Goal: Task Accomplishment & Management: Complete application form

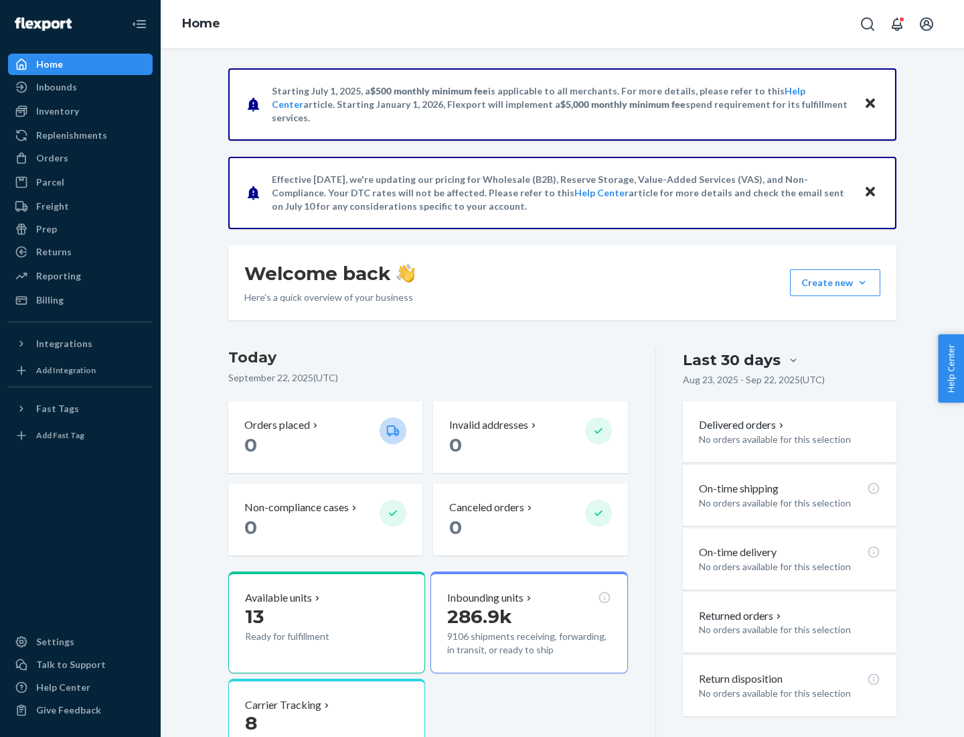
click at [862, 283] on button "Create new Create new inbound Create new order Create new product" at bounding box center [835, 282] width 90 height 27
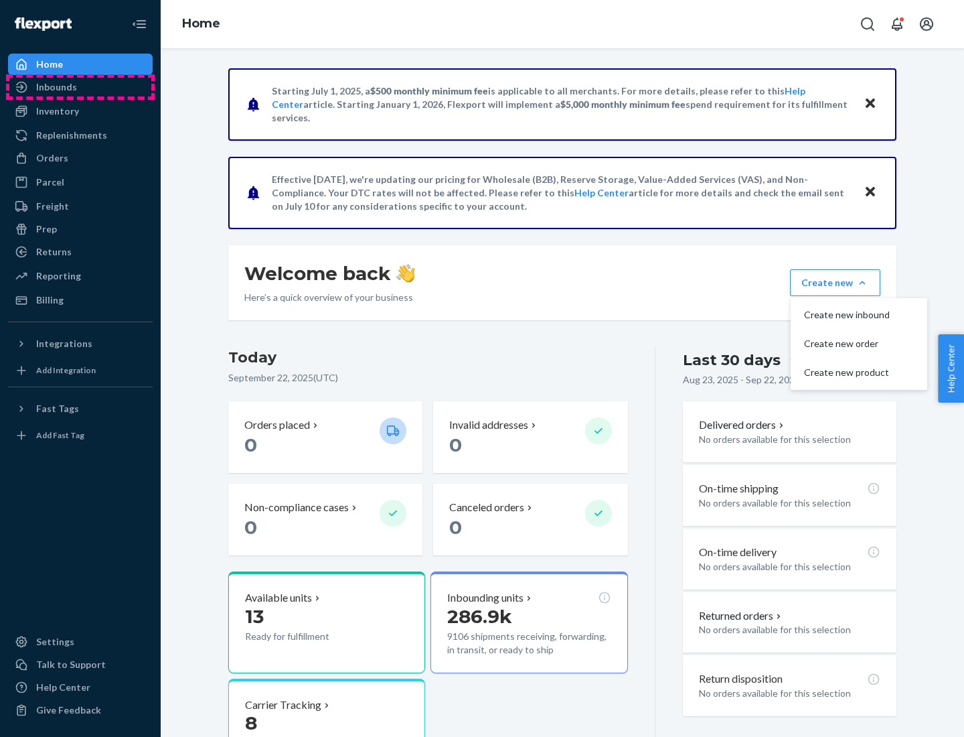
click at [80, 87] on div "Inbounds" at bounding box center [80, 87] width 142 height 19
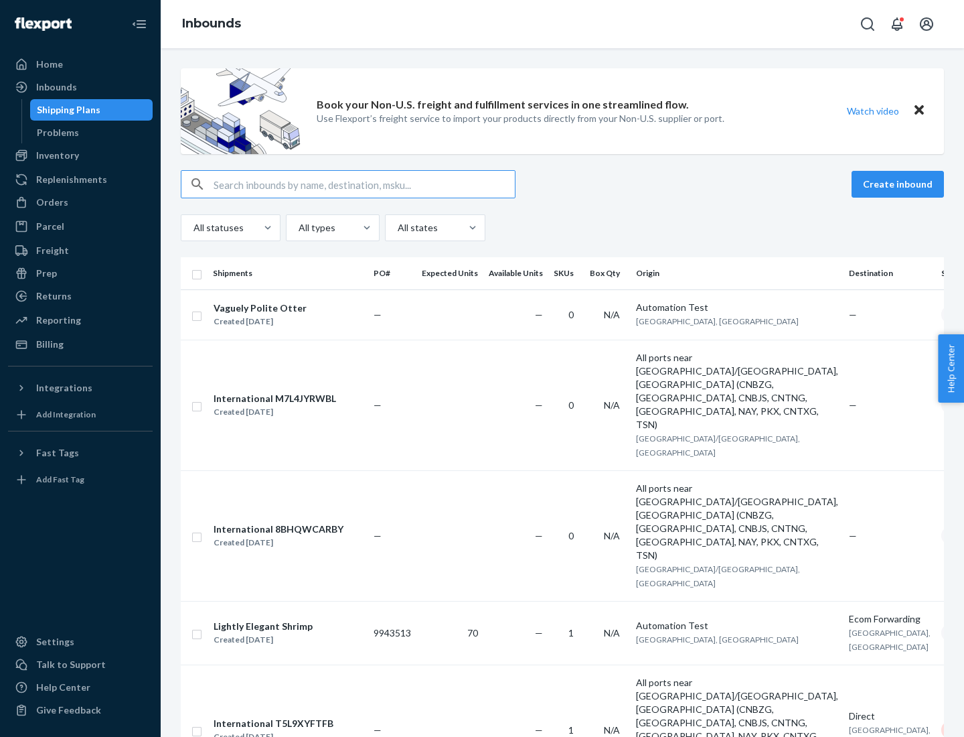
click at [900, 184] on button "Create inbound" at bounding box center [898, 184] width 92 height 27
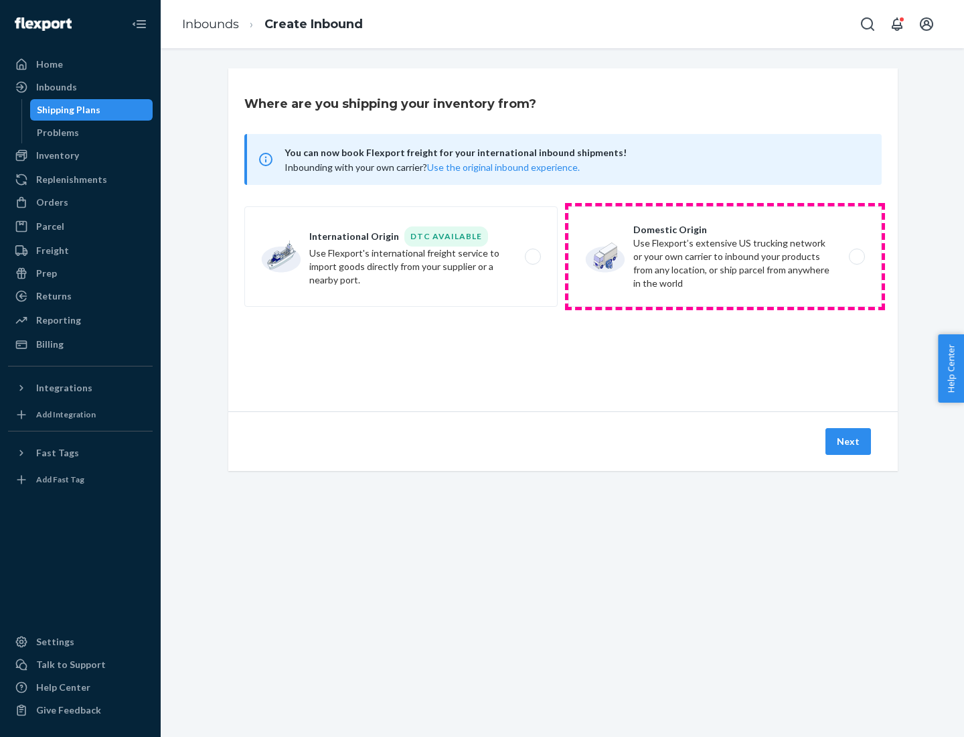
click at [725, 256] on label "Domestic Origin Use Flexport’s extensive US trucking network or your own carrie…" at bounding box center [725, 256] width 313 height 100
click at [856, 256] on input "Domestic Origin Use Flexport’s extensive US trucking network or your own carrie…" at bounding box center [860, 256] width 9 height 9
radio input "true"
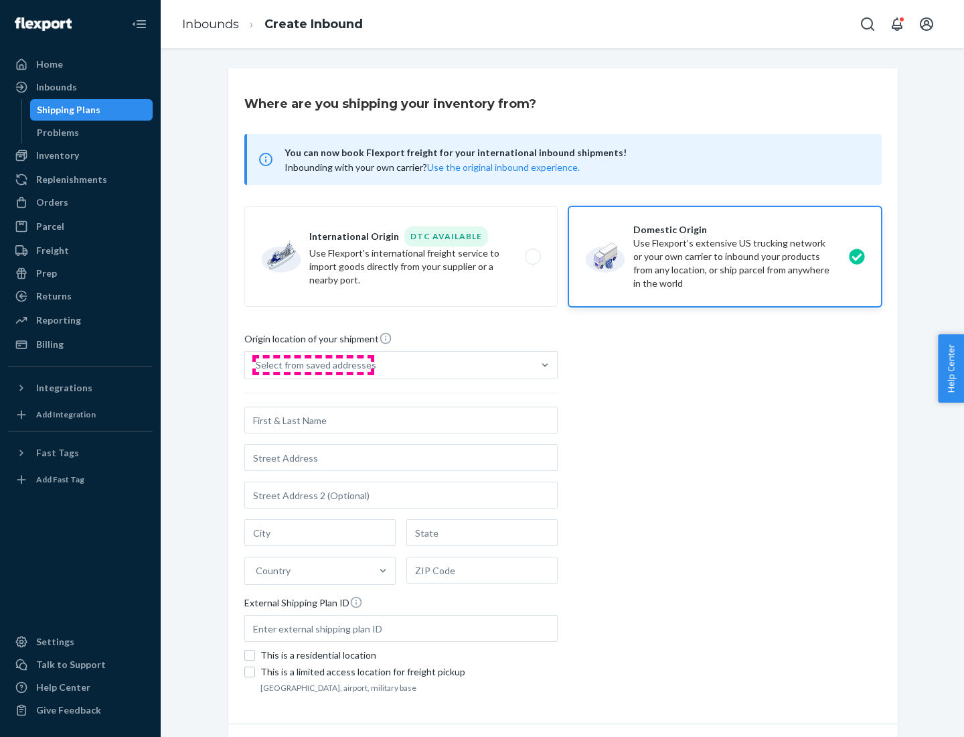
click at [313, 365] on div "Select from saved addresses" at bounding box center [316, 364] width 121 height 13
click at [257, 365] on input "Select from saved addresses" at bounding box center [256, 364] width 1 height 13
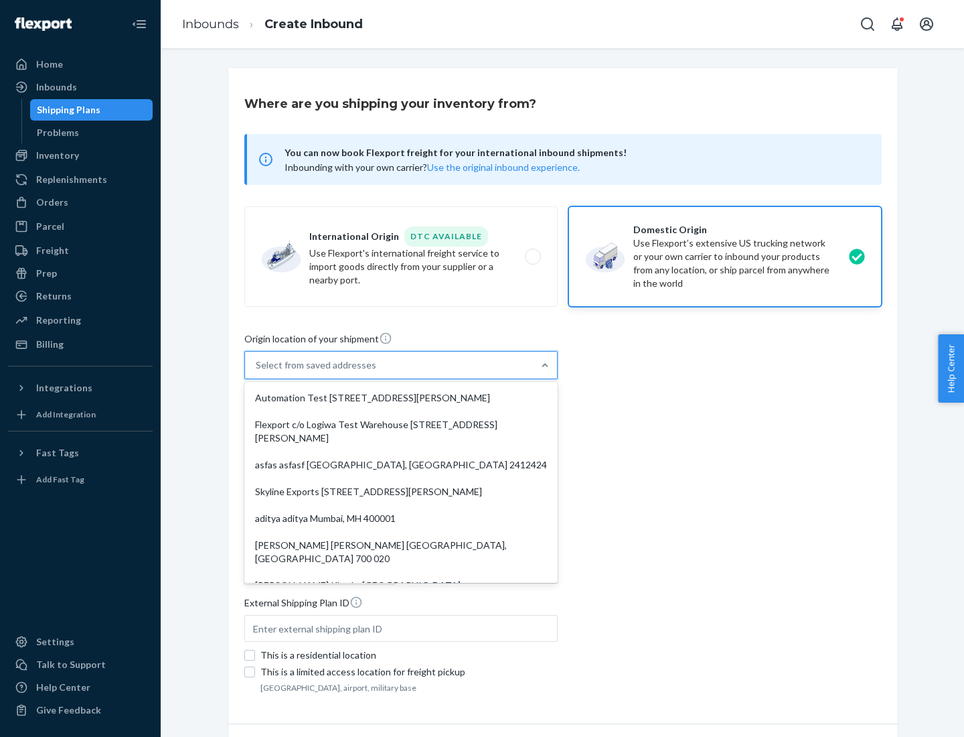
scroll to position [5, 0]
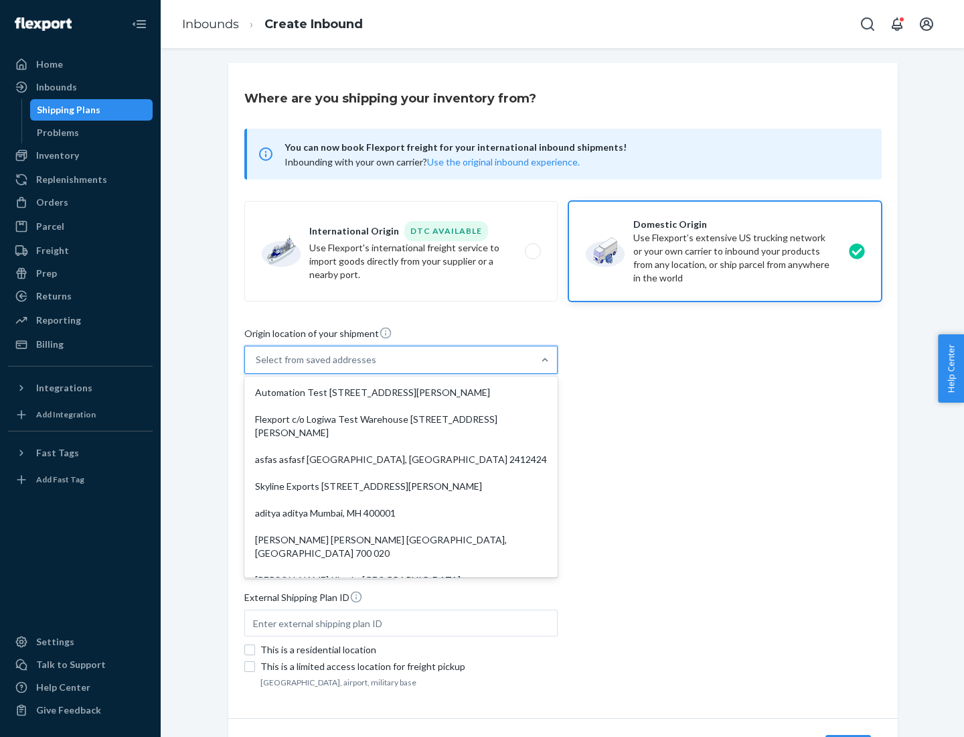
click at [401, 392] on div "Automation Test [STREET_ADDRESS][PERSON_NAME]" at bounding box center [401, 392] width 308 height 27
click at [257, 366] on input "option Automation Test [STREET_ADDRESS][PERSON_NAME]. 9 results available. Use …" at bounding box center [256, 359] width 1 height 13
type input "Automation Test"
type input "9th Floor"
type input "[GEOGRAPHIC_DATA]"
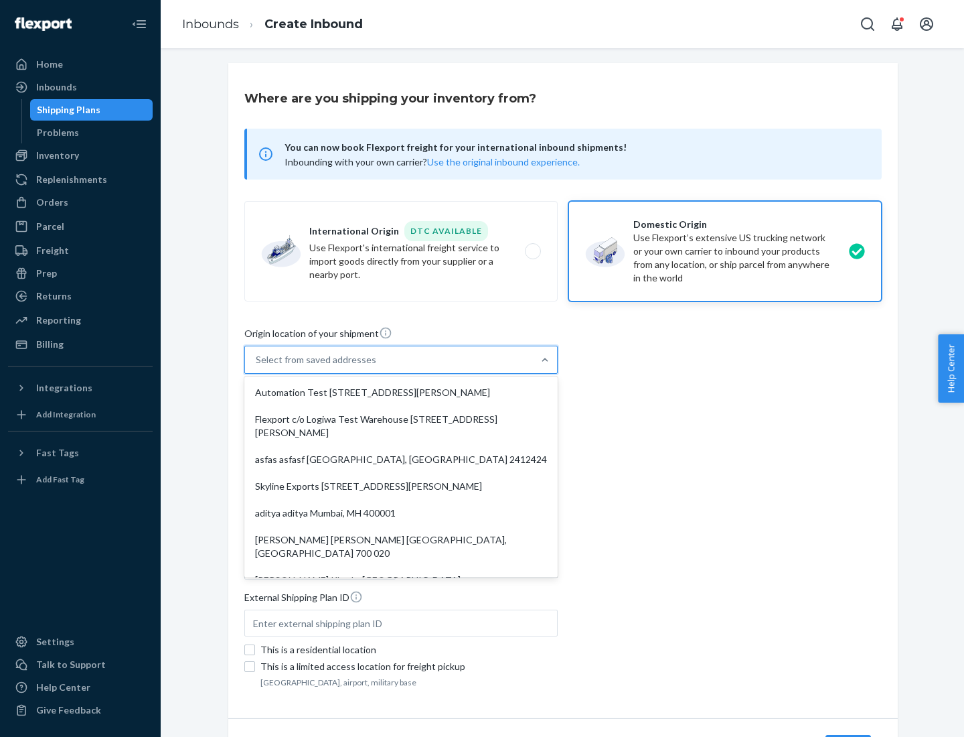
type input "CA"
type input "94104"
type input "[STREET_ADDRESS][PERSON_NAME]"
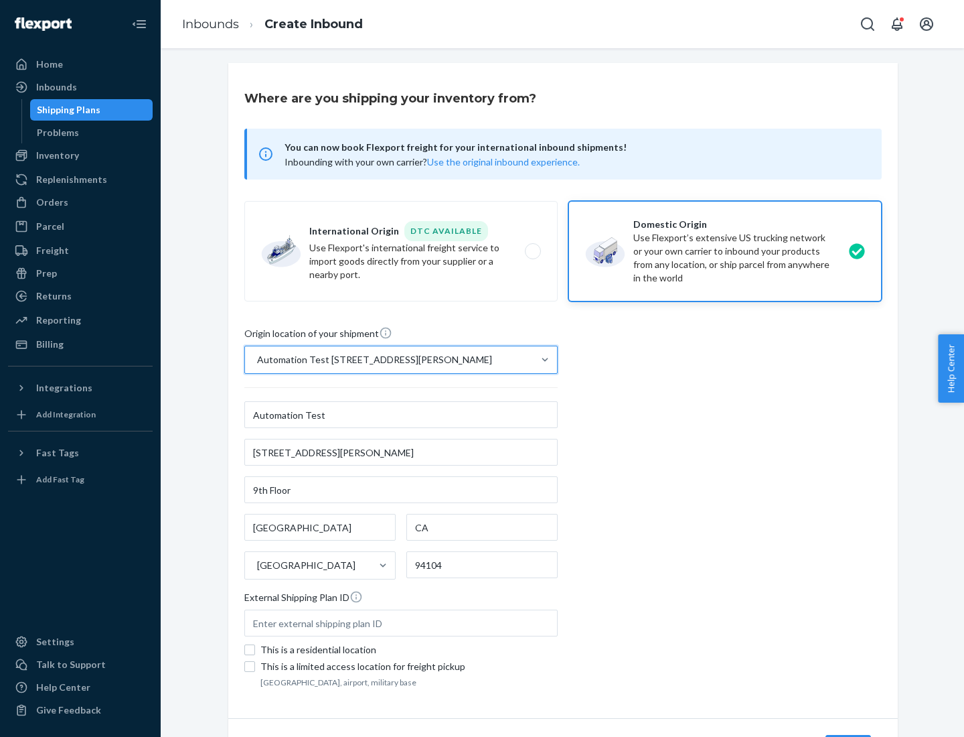
scroll to position [78, 0]
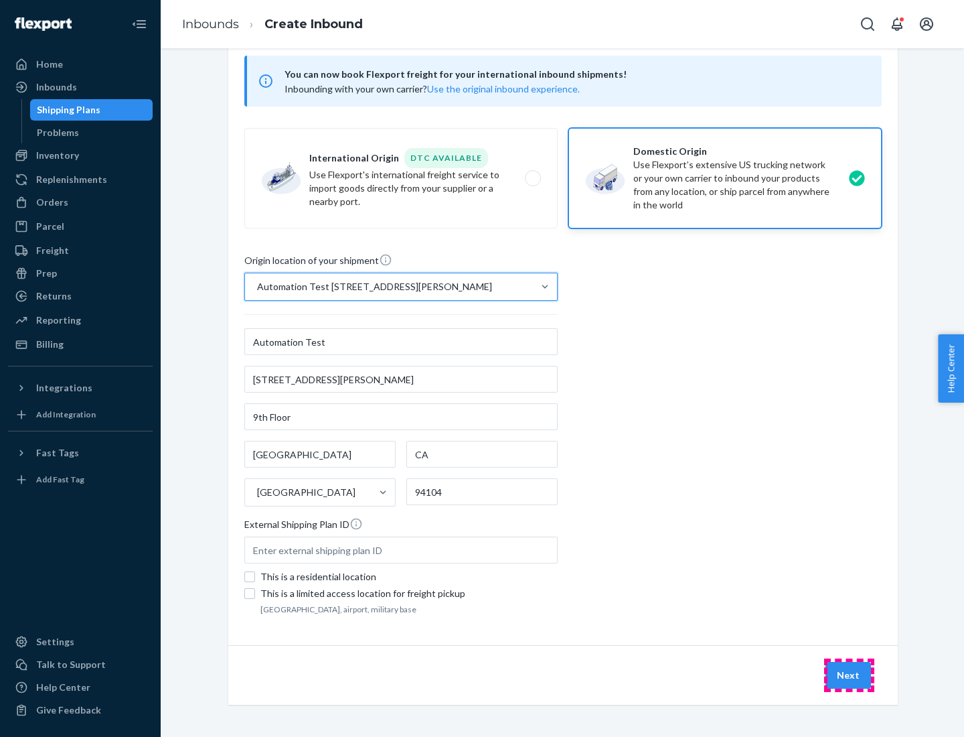
click at [849, 675] on button "Next" at bounding box center [849, 675] width 46 height 27
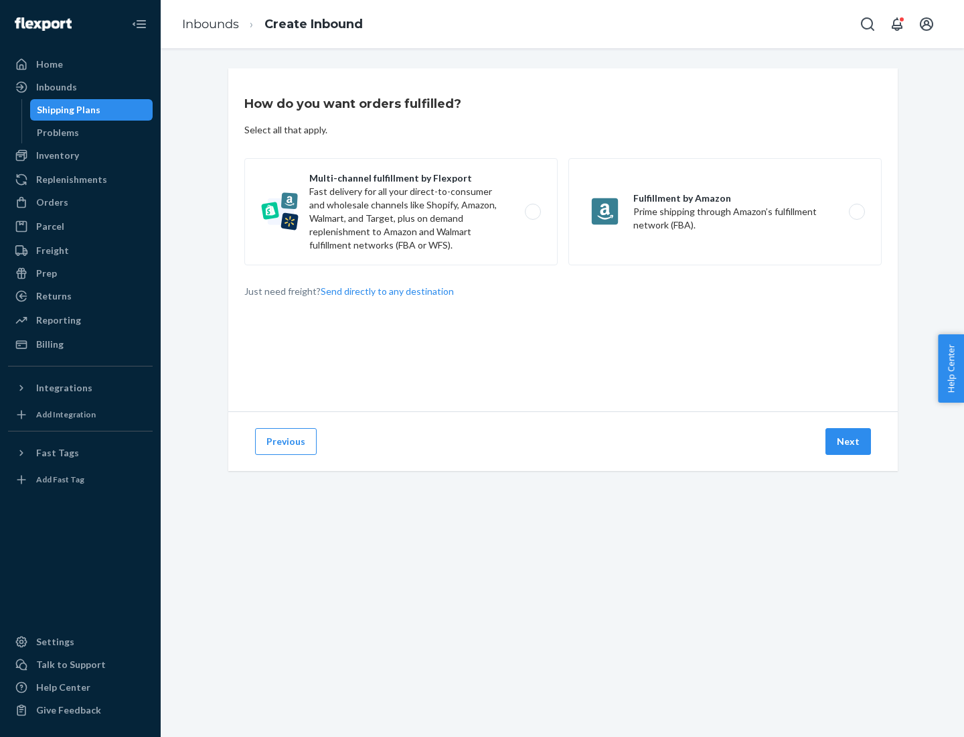
click at [401, 212] on label "Multi-channel fulfillment by Flexport Fast delivery for all your direct-to-cons…" at bounding box center [400, 211] width 313 height 107
click at [532, 212] on input "Multi-channel fulfillment by Flexport Fast delivery for all your direct-to-cons…" at bounding box center [536, 212] width 9 height 9
radio input "true"
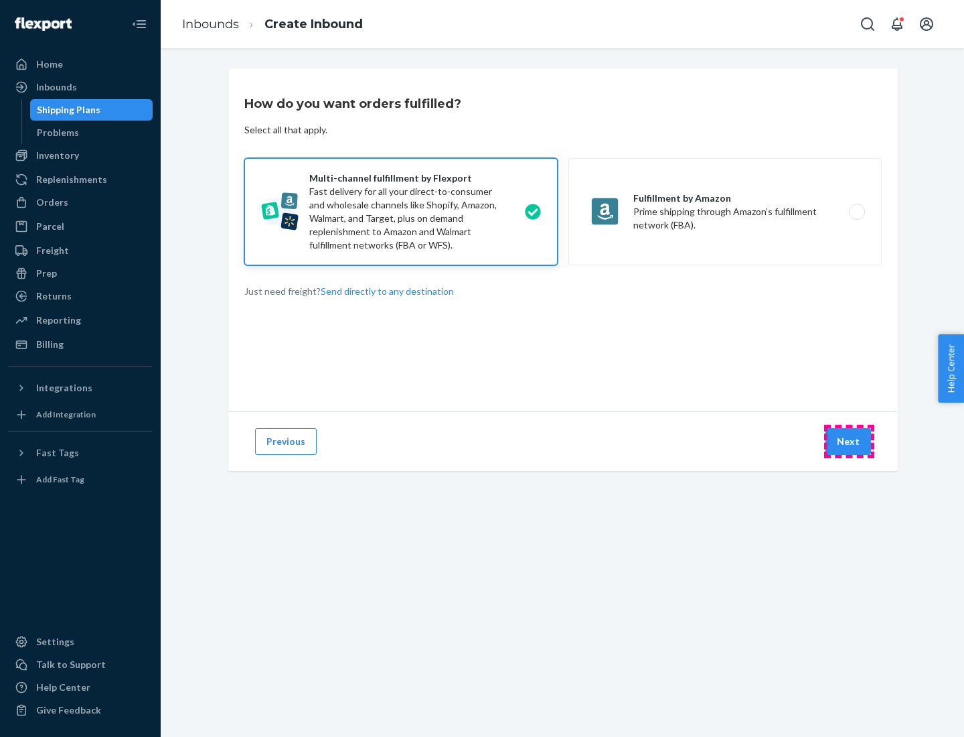
click at [849, 441] on button "Next" at bounding box center [849, 441] width 46 height 27
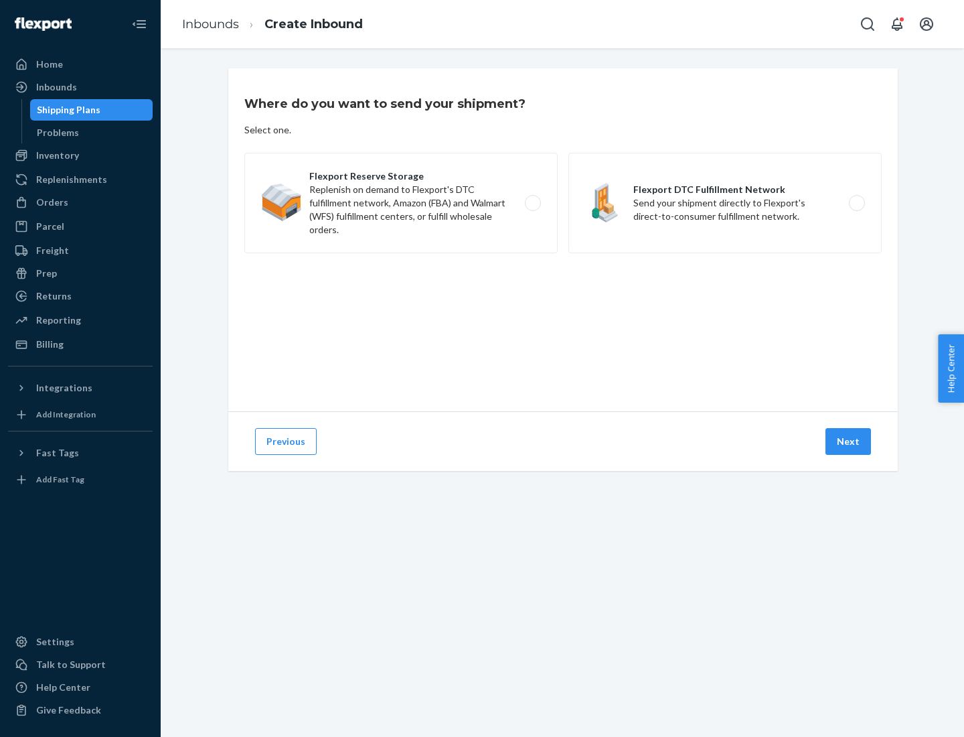
click at [725, 203] on label "Flexport DTC Fulfillment Network Send your shipment directly to Flexport's dire…" at bounding box center [725, 203] width 313 height 100
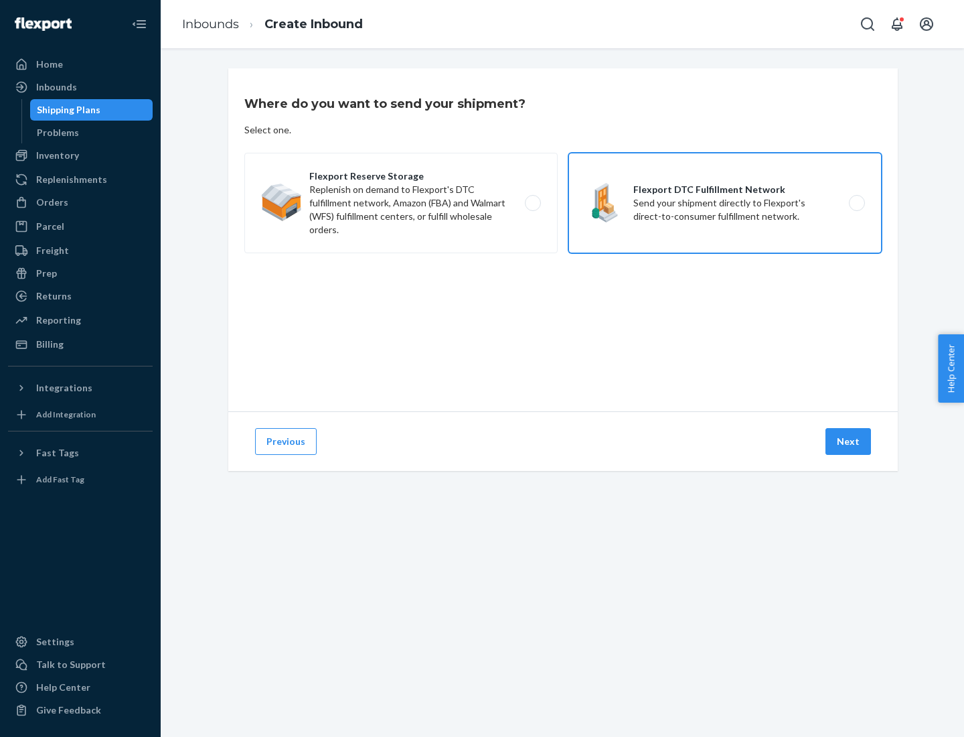
click at [856, 203] on input "Flexport DTC Fulfillment Network Send your shipment directly to Flexport's dire…" at bounding box center [860, 203] width 9 height 9
radio input "true"
click at [849, 441] on button "Next" at bounding box center [849, 441] width 46 height 27
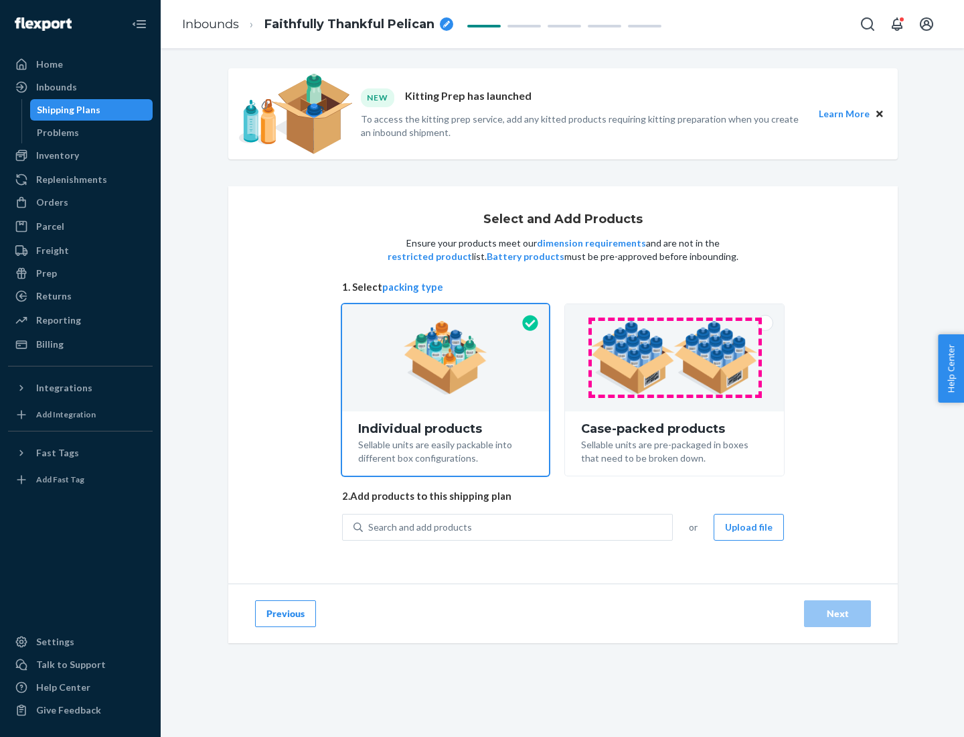
click at [675, 358] on img at bounding box center [674, 358] width 167 height 74
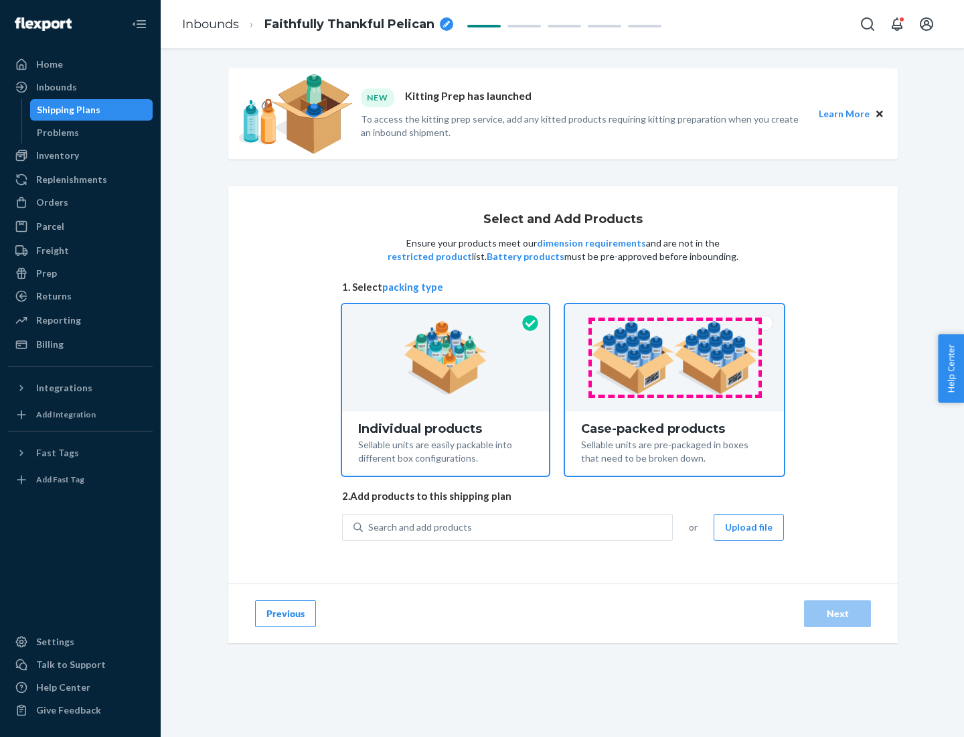
click at [675, 313] on input "Case-packed products Sellable units are pre-packaged in boxes that need to be b…" at bounding box center [674, 308] width 9 height 9
radio input "true"
radio input "false"
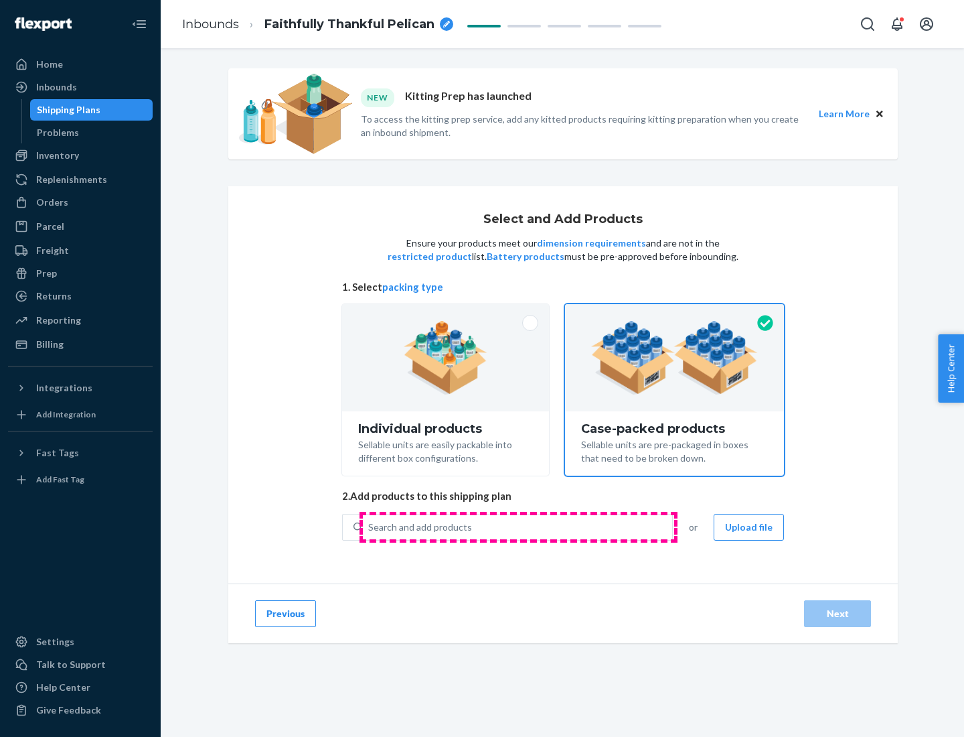
click at [518, 526] on div "Search and add products" at bounding box center [517, 527] width 309 height 24
click at [370, 526] on input "Search and add products" at bounding box center [368, 526] width 1 height 13
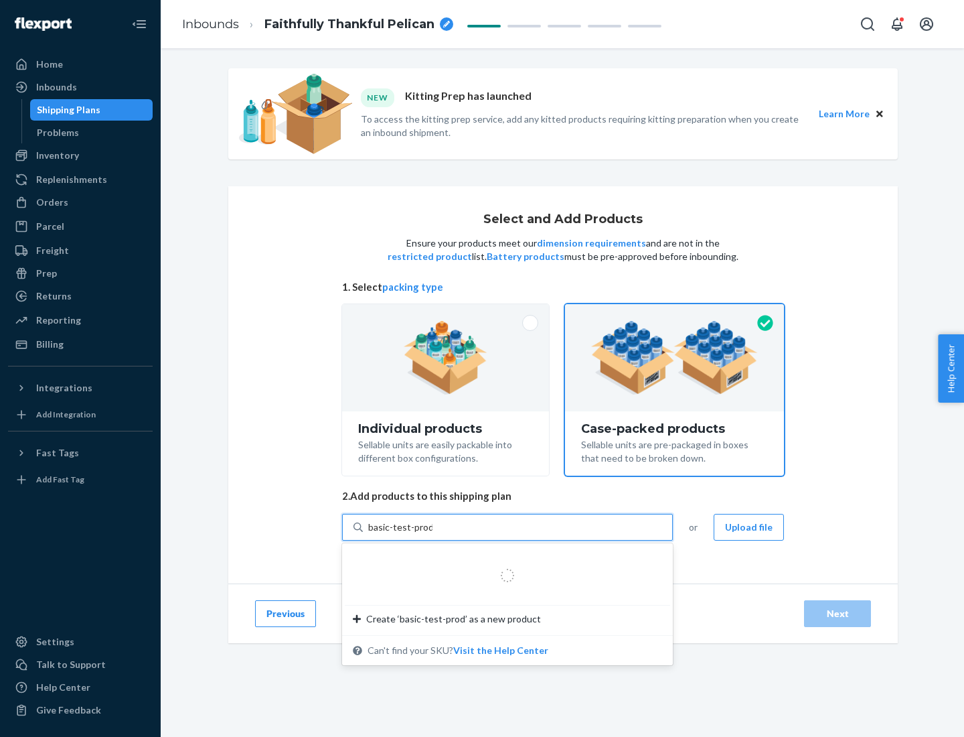
type input "basic-test-product-1"
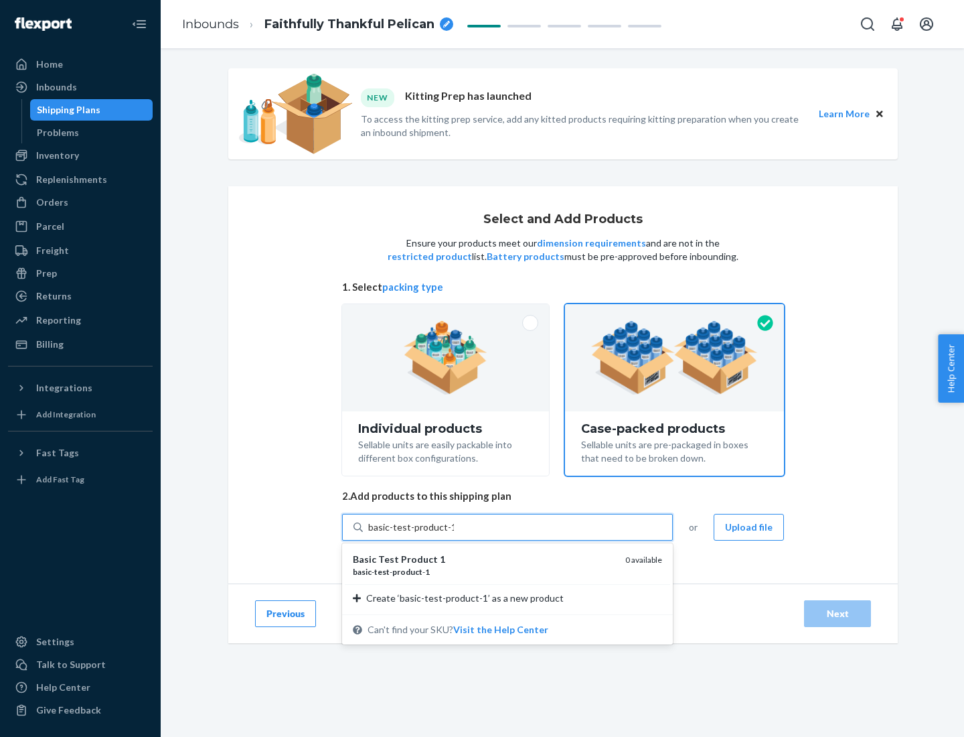
click at [484, 571] on div "basic - test - product - 1" at bounding box center [484, 571] width 262 height 11
click at [454, 534] on input "basic-test-product-1" at bounding box center [411, 526] width 86 height 13
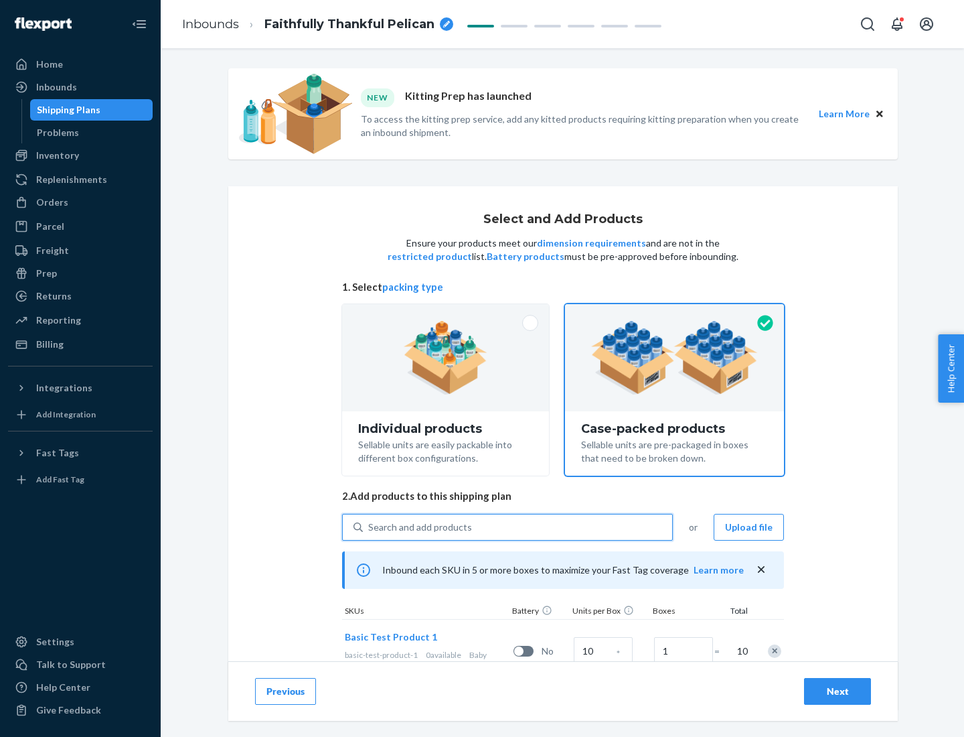
scroll to position [48, 0]
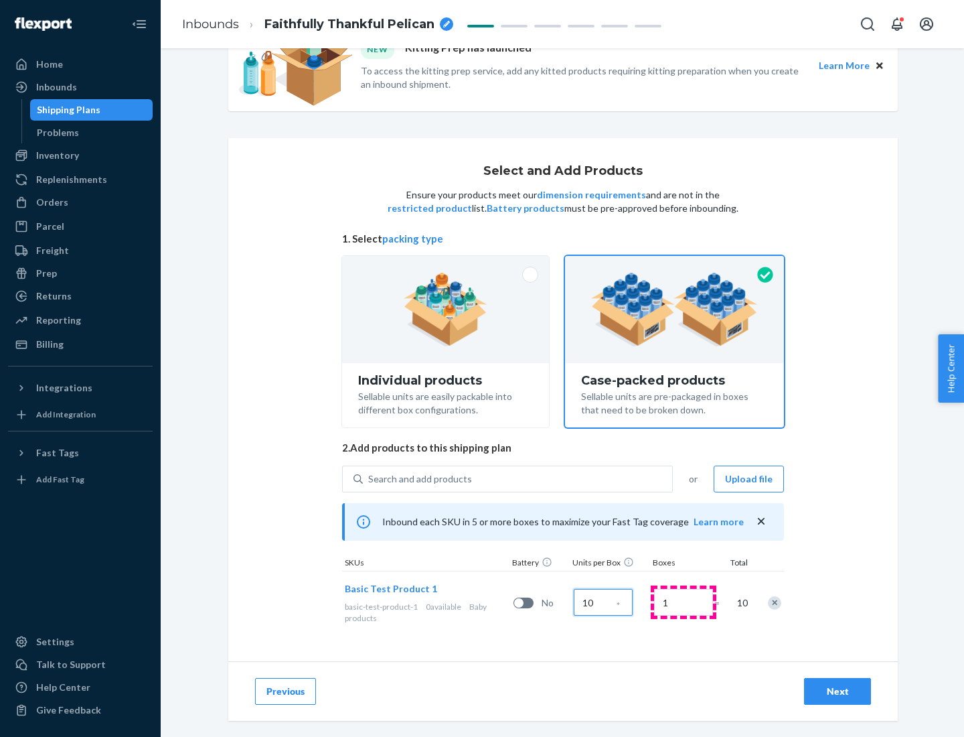
type input "10"
type input "7"
click at [838, 691] on div "Next" at bounding box center [838, 690] width 44 height 13
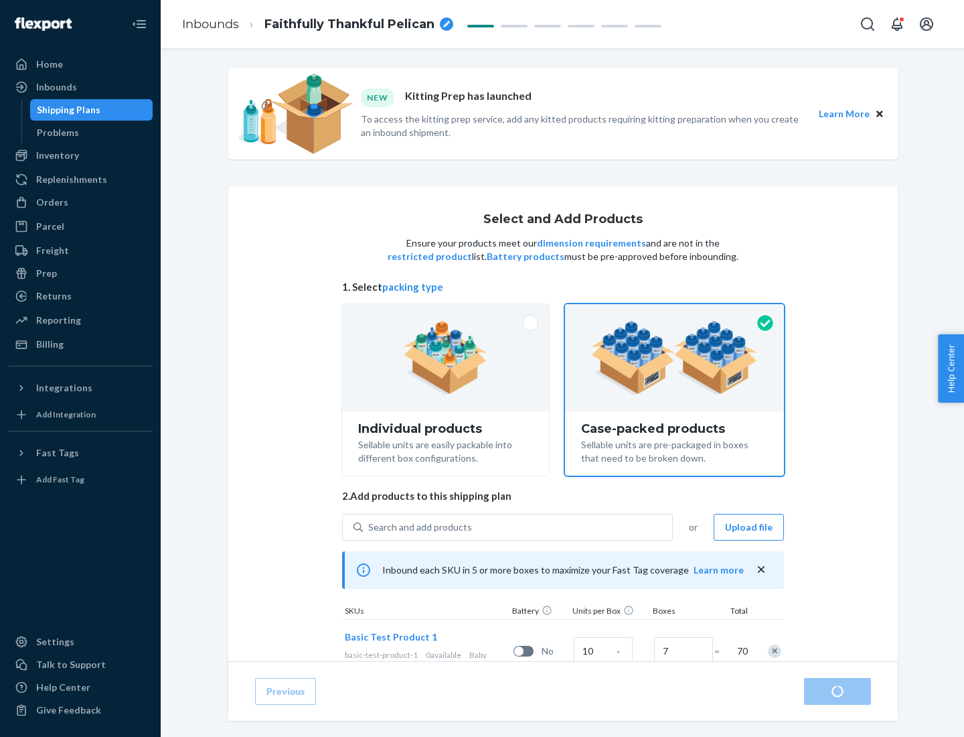
radio input "true"
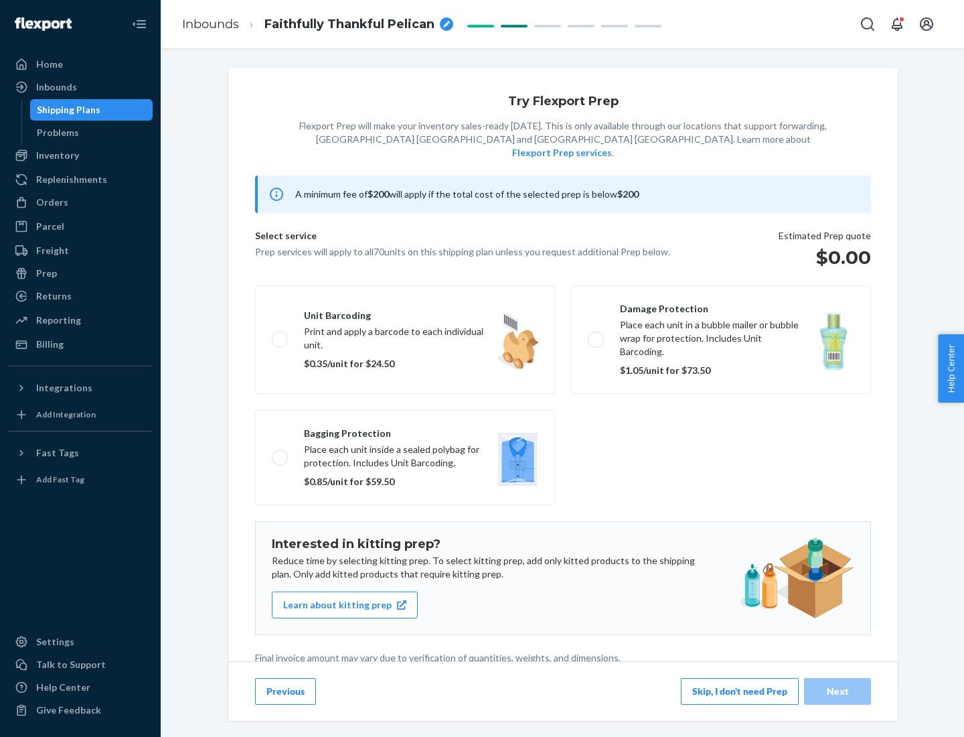
scroll to position [3, 0]
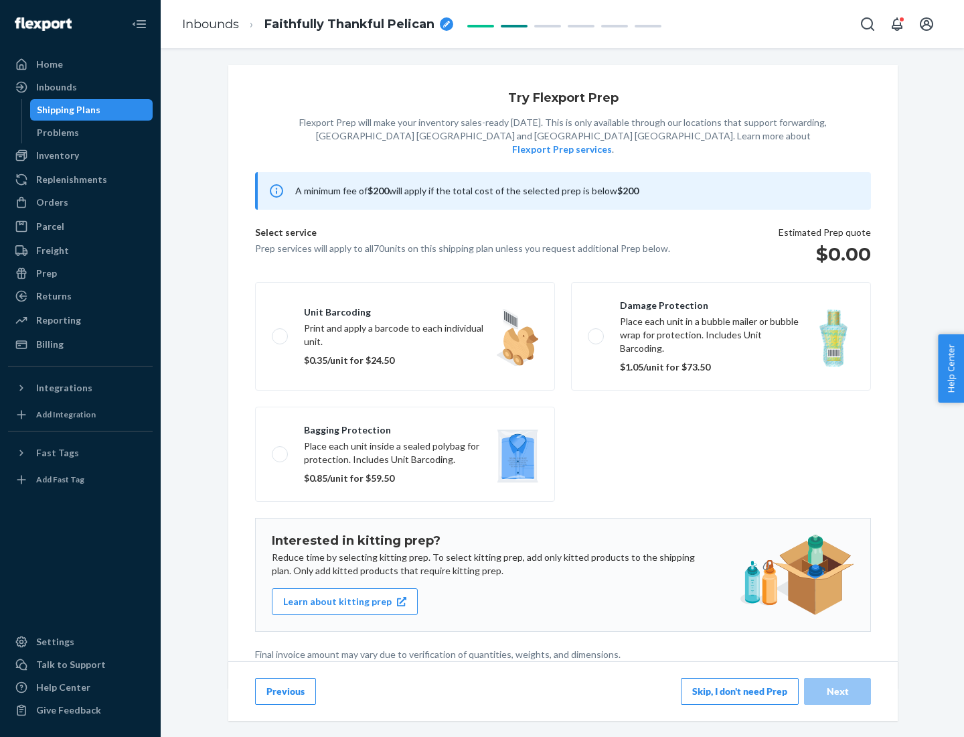
click at [405, 427] on label "Bagging protection Place each unit inside a sealed polybag for protection. Incl…" at bounding box center [405, 453] width 300 height 95
click at [281, 449] on input "Bagging protection Place each unit inside a sealed polybag for protection. Incl…" at bounding box center [276, 453] width 9 height 9
checkbox input "true"
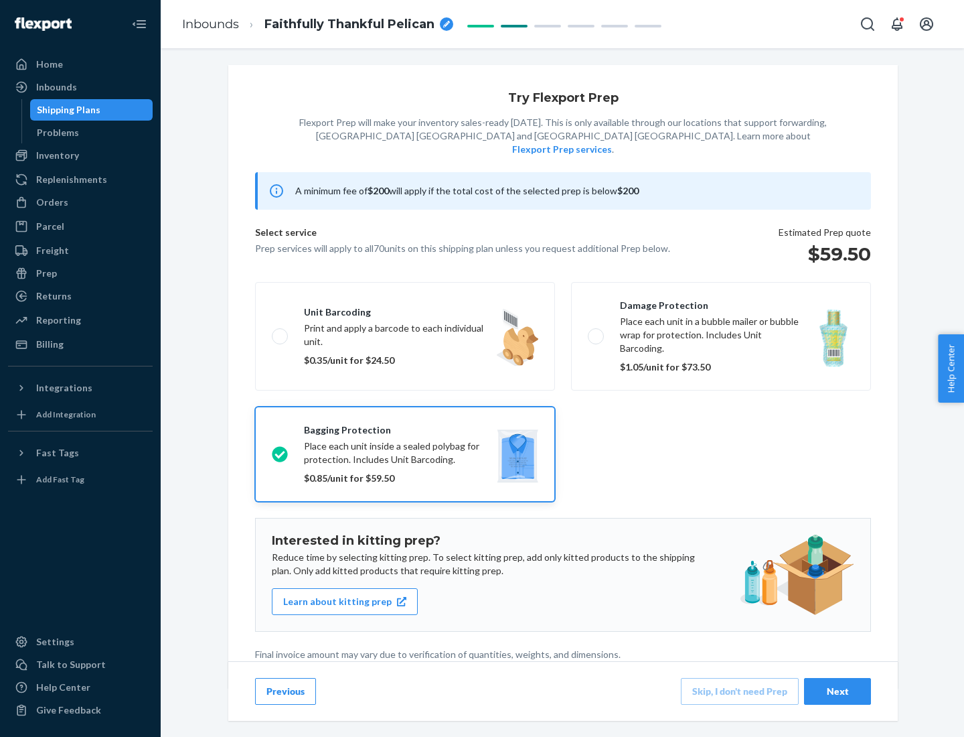
click at [838, 690] on div "Next" at bounding box center [838, 690] width 44 height 13
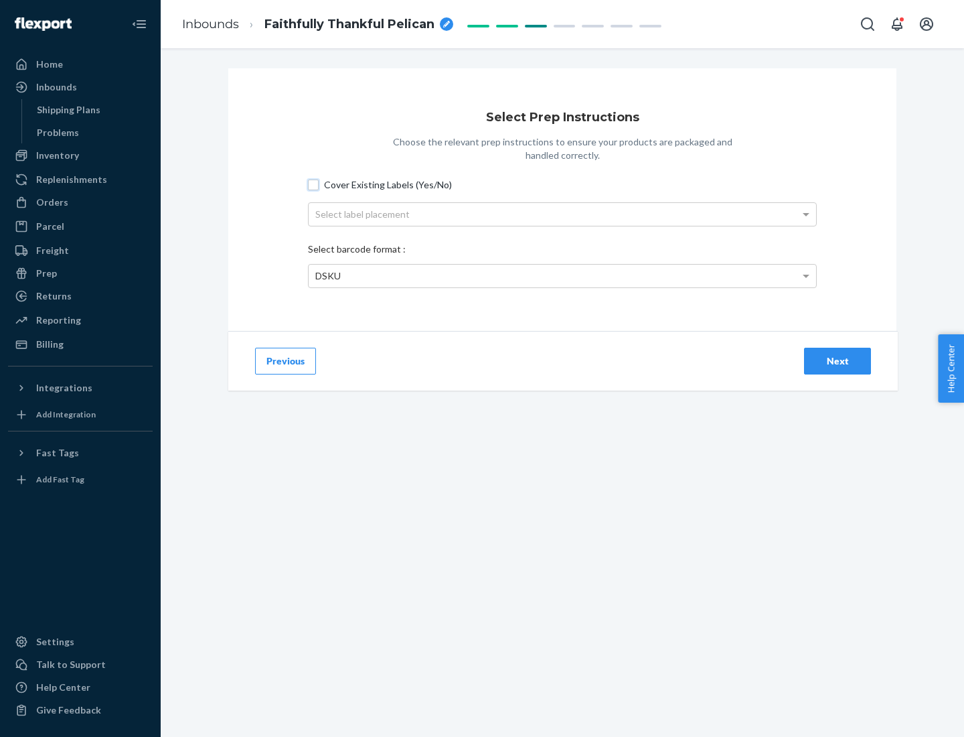
click at [313, 184] on input "Cover Existing Labels (Yes/No)" at bounding box center [313, 184] width 11 height 11
checkbox input "true"
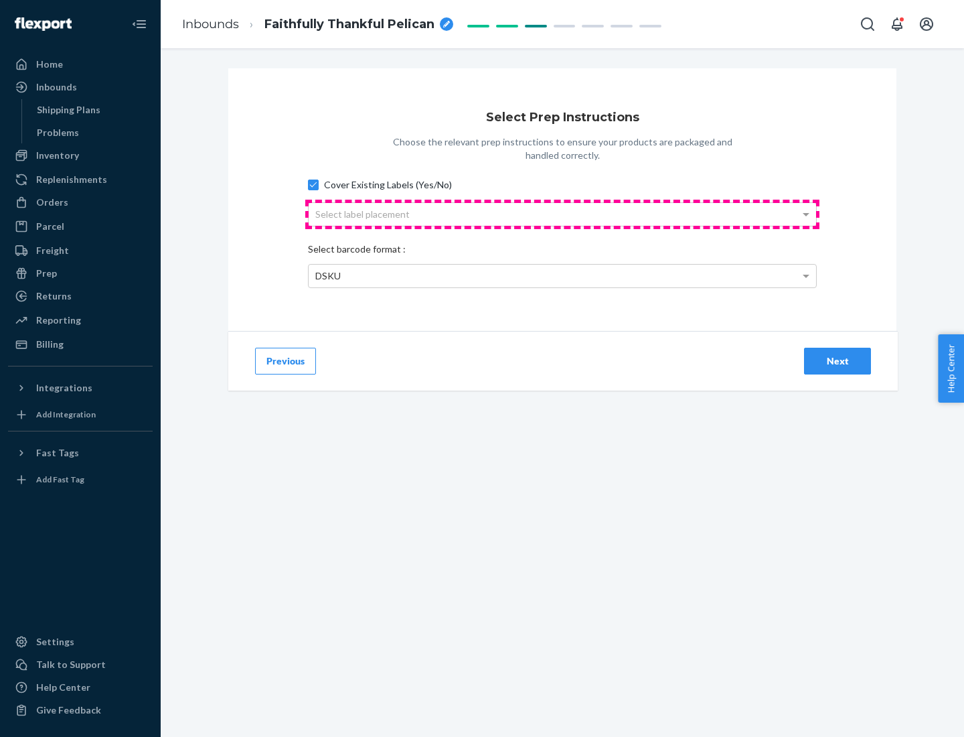
click at [562, 214] on div "Select label placement" at bounding box center [563, 214] width 508 height 23
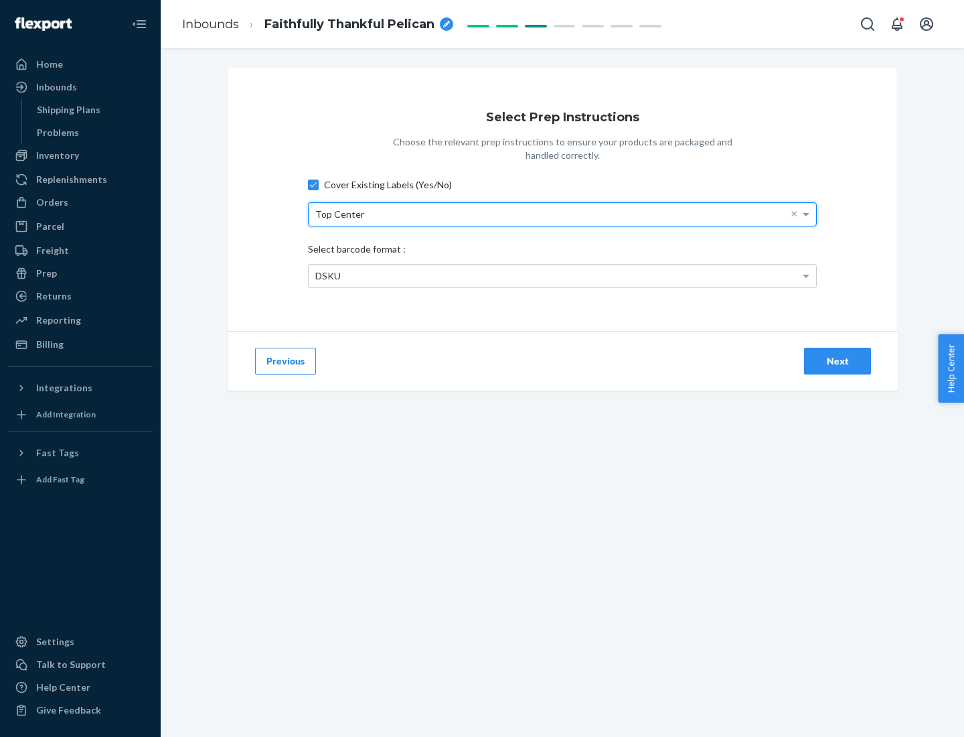
click at [562, 275] on div "DSKU" at bounding box center [563, 276] width 508 height 23
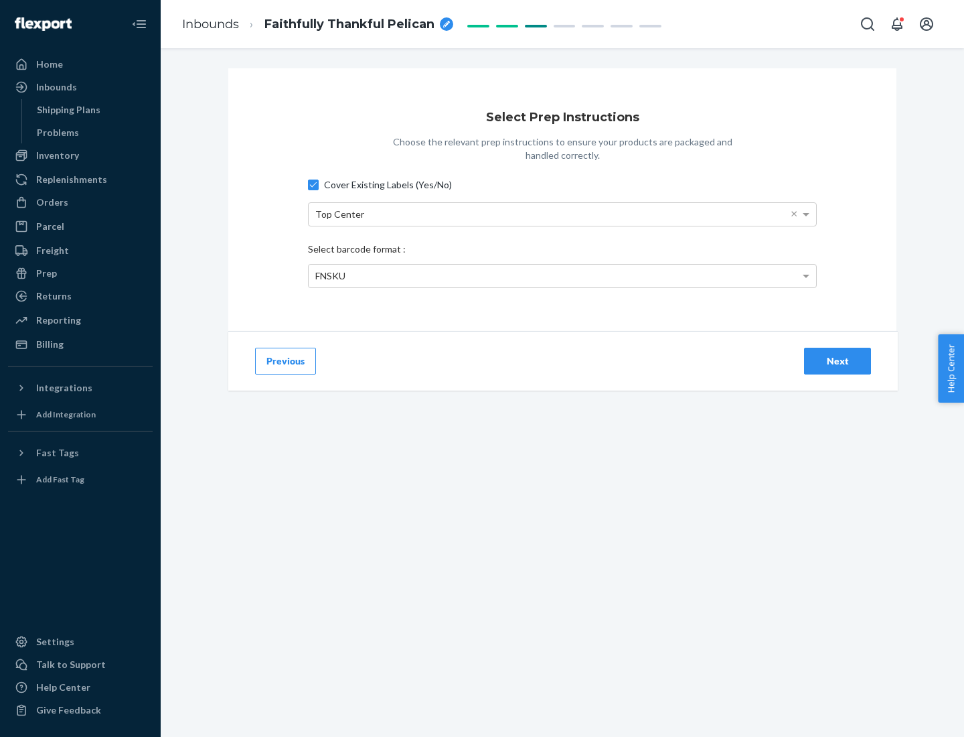
click at [838, 360] on div "Next" at bounding box center [838, 360] width 44 height 13
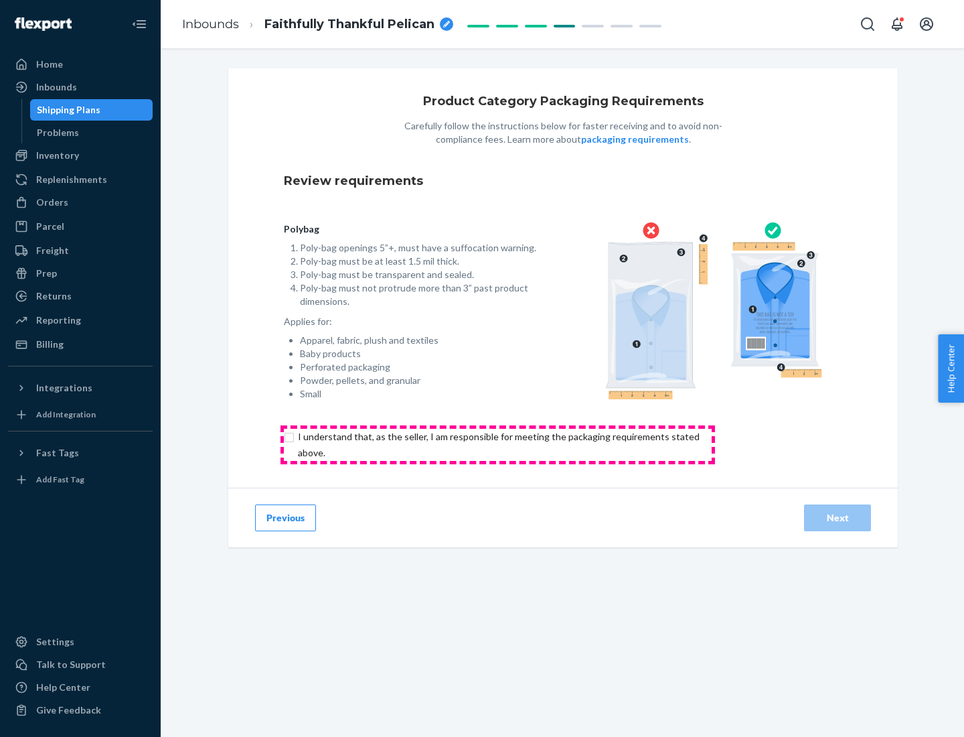
click at [498, 444] on input "checkbox" at bounding box center [506, 445] width 445 height 32
checkbox input "true"
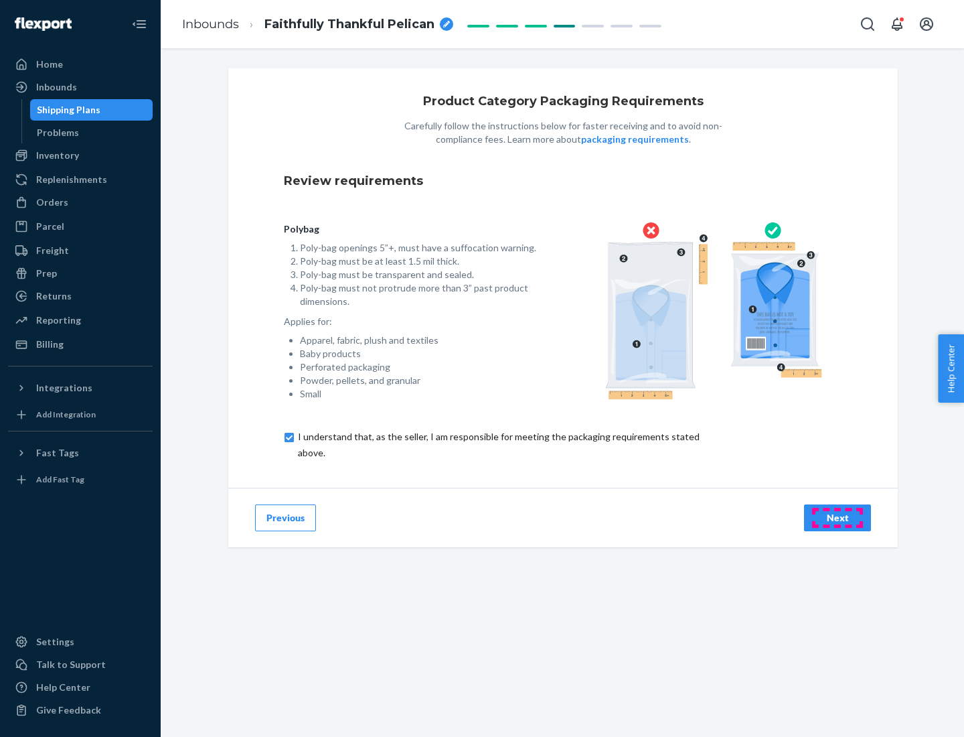
click at [838, 517] on div "Next" at bounding box center [838, 517] width 44 height 13
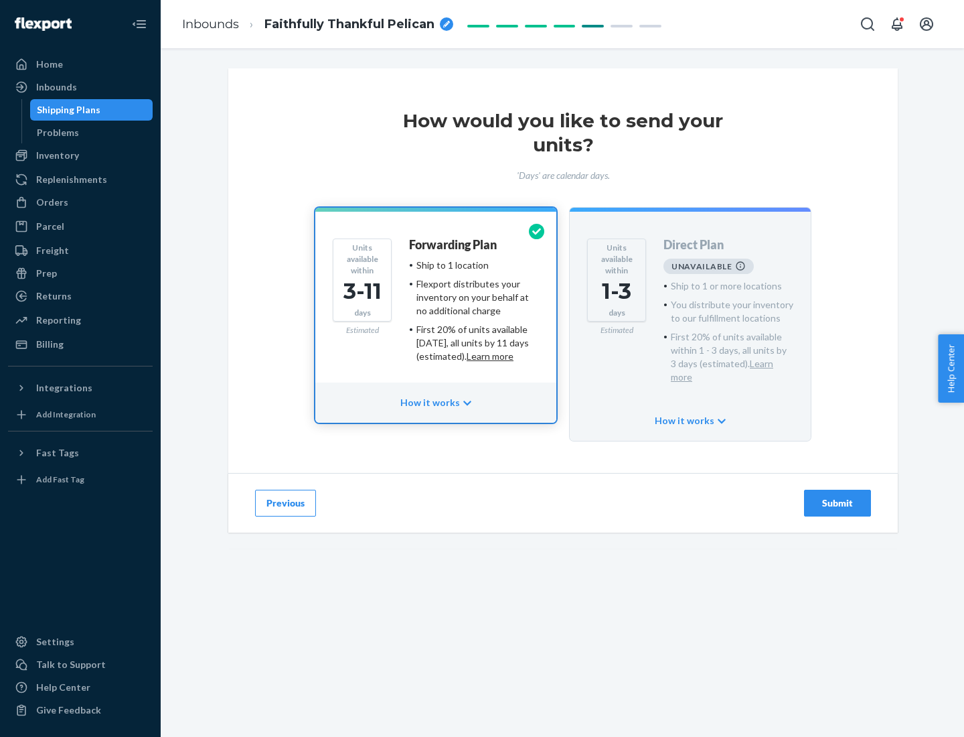
click at [454, 244] on h4 "Forwarding Plan" at bounding box center [453, 244] width 88 height 13
click at [838, 496] on div "Submit" at bounding box center [838, 502] width 44 height 13
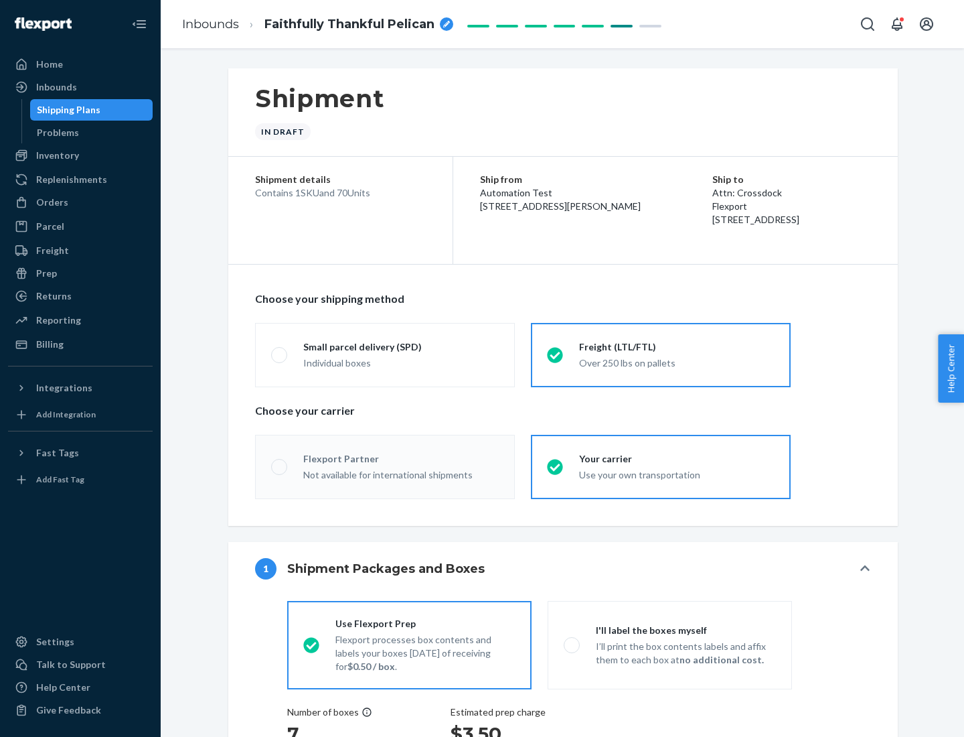
radio input "true"
radio input "false"
radio input "true"
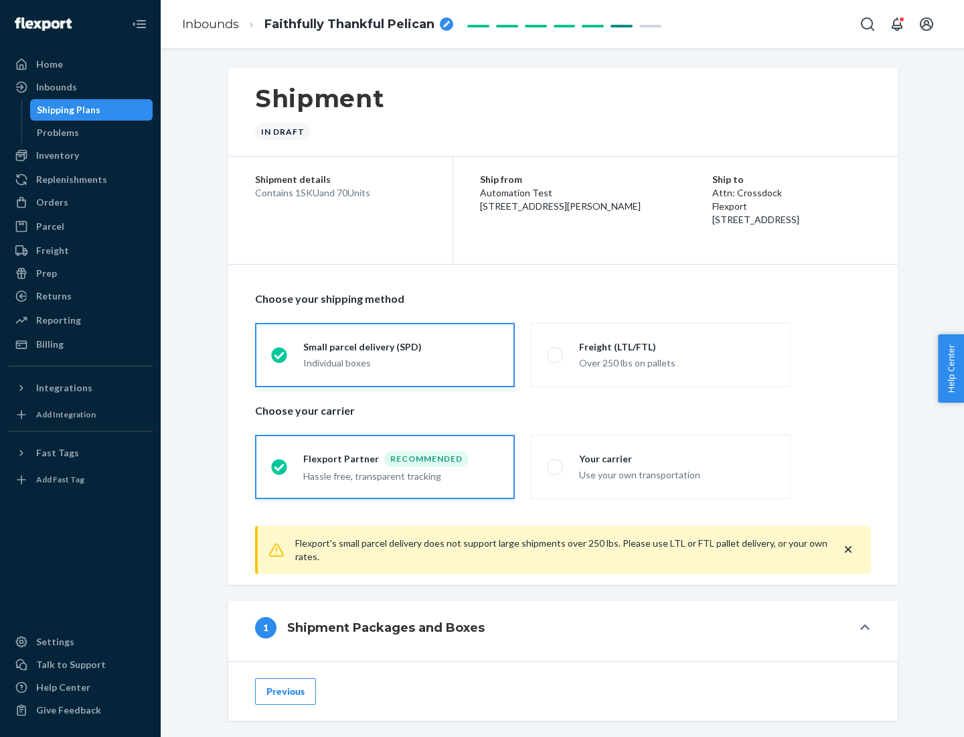
click at [401, 361] on div "Individual boxes" at bounding box center [401, 362] width 196 height 13
click at [280, 359] on input "Small parcel delivery (SPD) Individual boxes" at bounding box center [275, 354] width 9 height 9
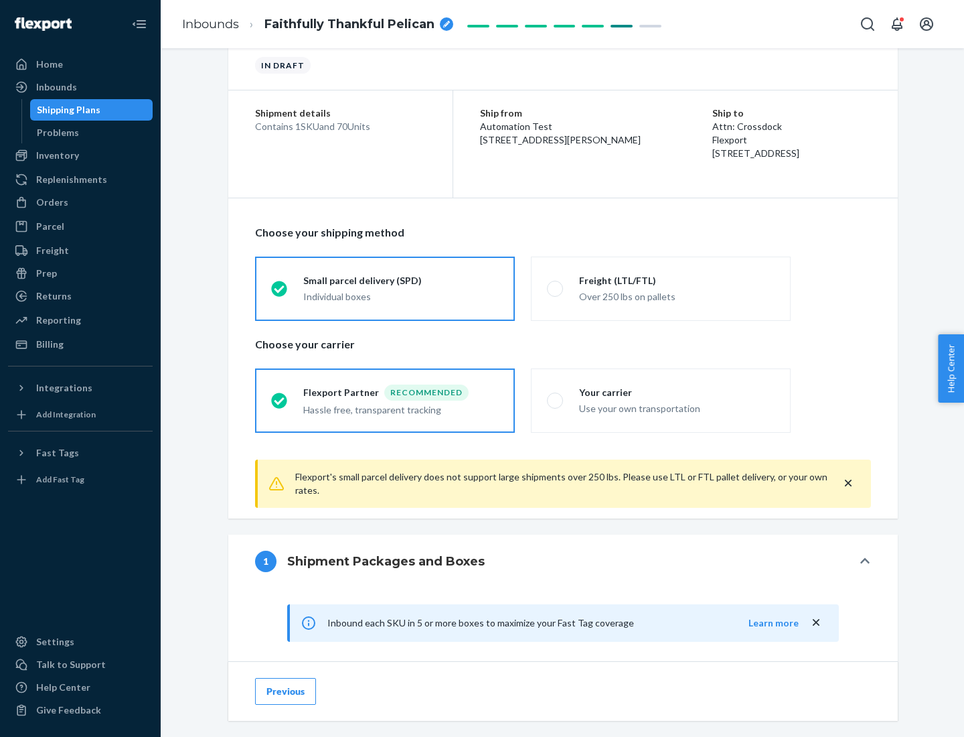
click at [677, 392] on div "Your carrier" at bounding box center [677, 392] width 196 height 13
click at [556, 396] on input "Your carrier Use your own transportation" at bounding box center [551, 400] width 9 height 9
radio input "true"
radio input "false"
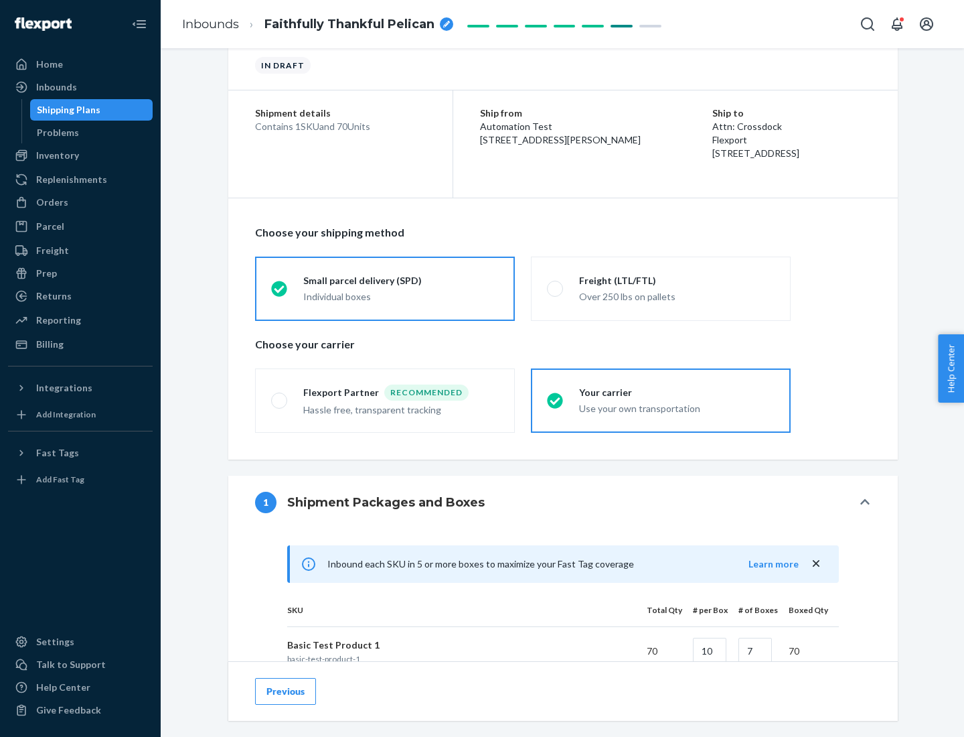
scroll to position [325, 0]
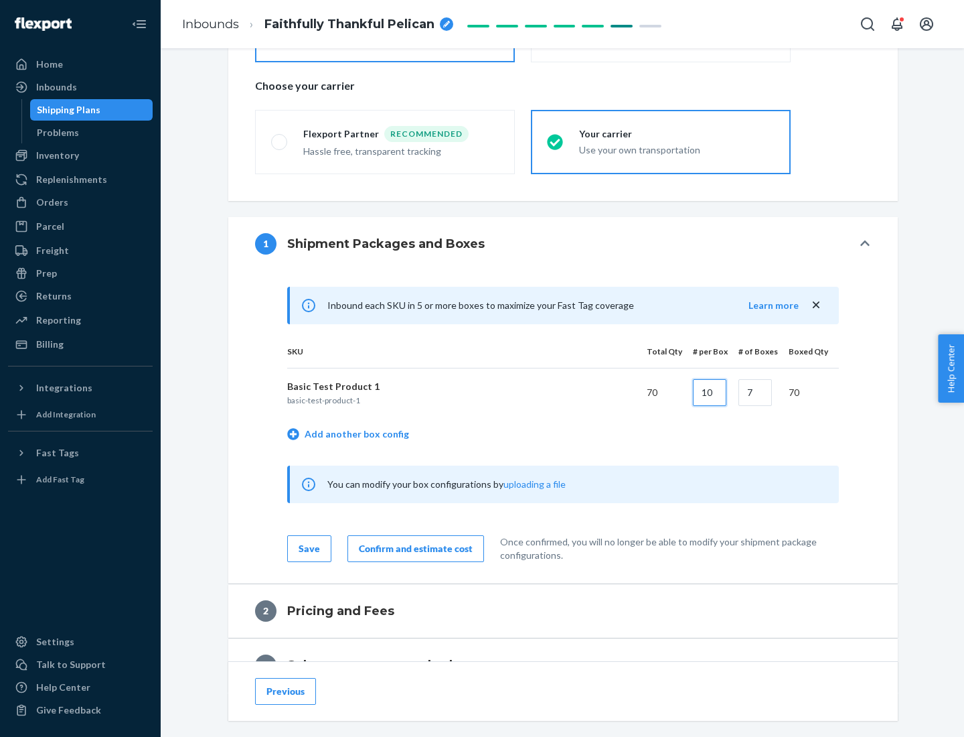
type input "10"
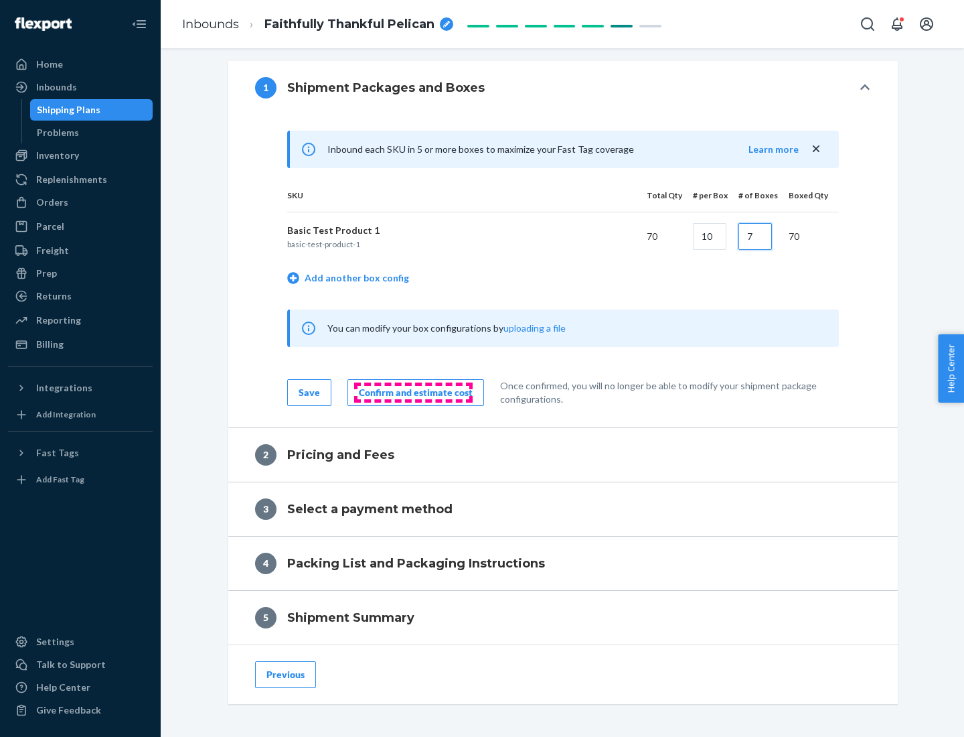
type input "7"
click at [413, 392] on div "Confirm and estimate cost" at bounding box center [416, 392] width 114 height 13
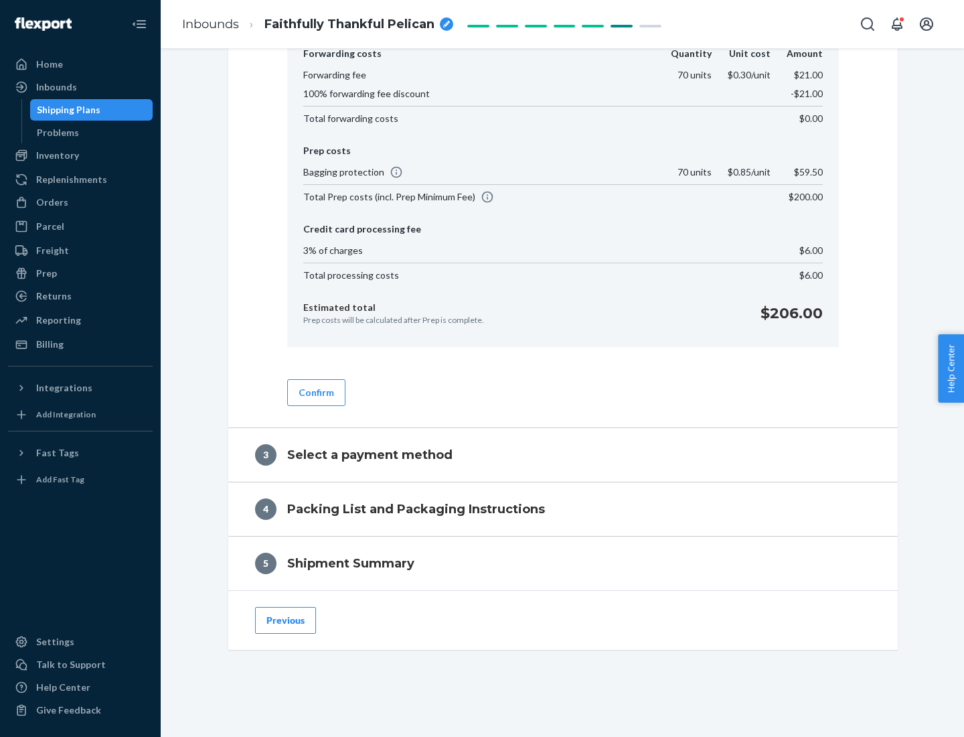
click at [315, 392] on button "Confirm" at bounding box center [316, 392] width 58 height 27
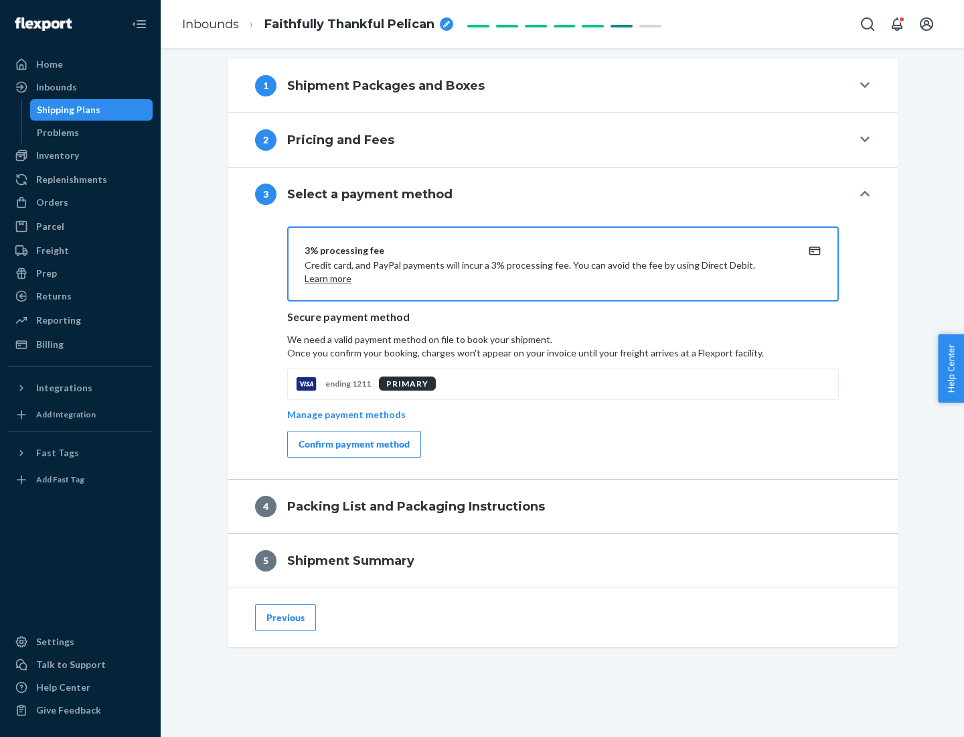
scroll to position [483, 0]
click at [353, 444] on div "Confirm payment method" at bounding box center [354, 443] width 111 height 13
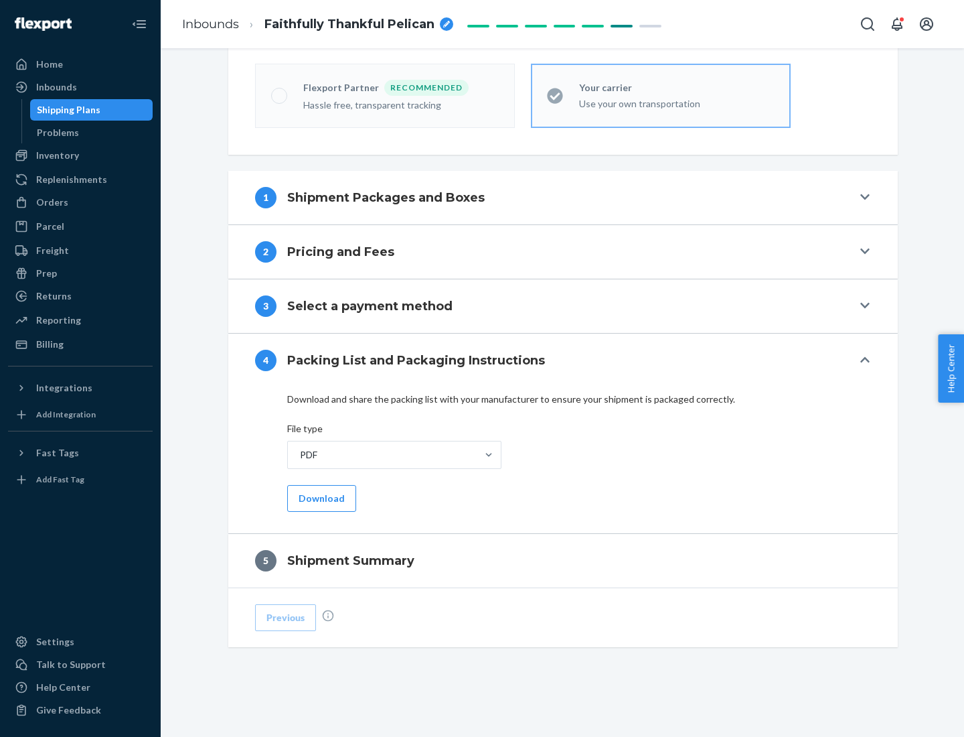
scroll to position [371, 0]
click at [320, 498] on button "Download" at bounding box center [321, 498] width 69 height 27
